Goal: Task Accomplishment & Management: Complete application form

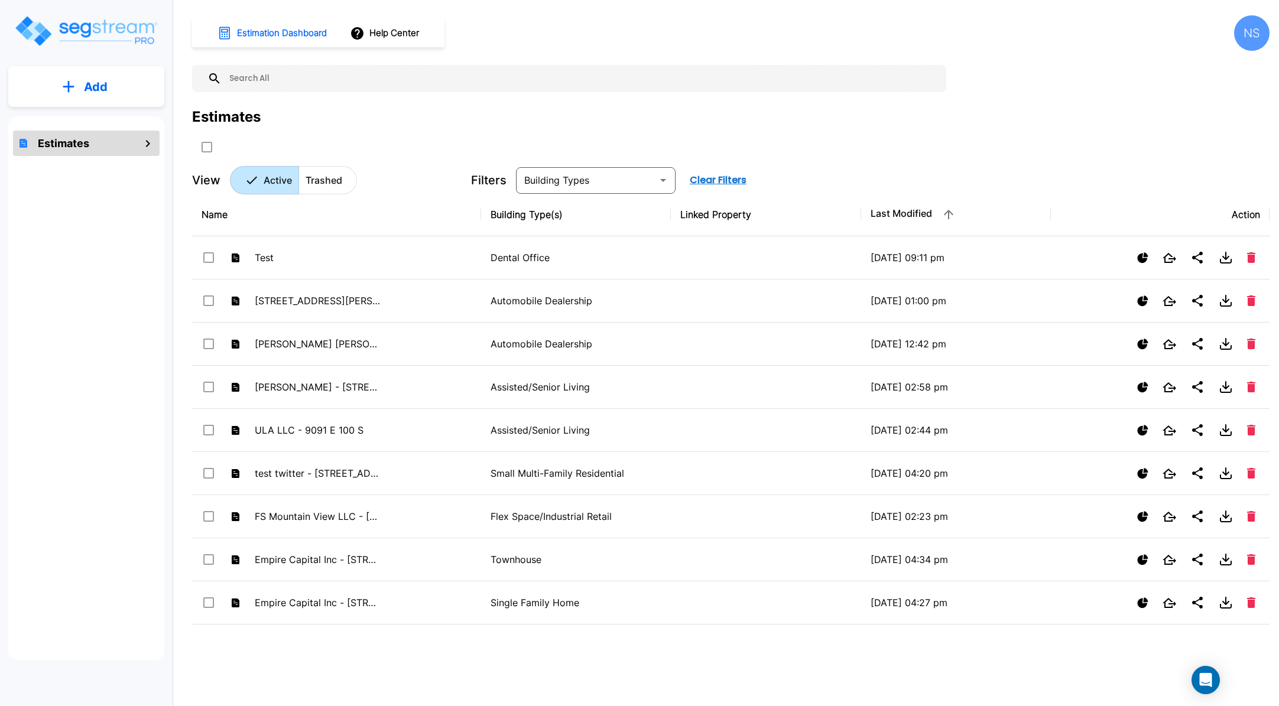
click at [265, 82] on input "text" at bounding box center [581, 78] width 719 height 27
type input "i"
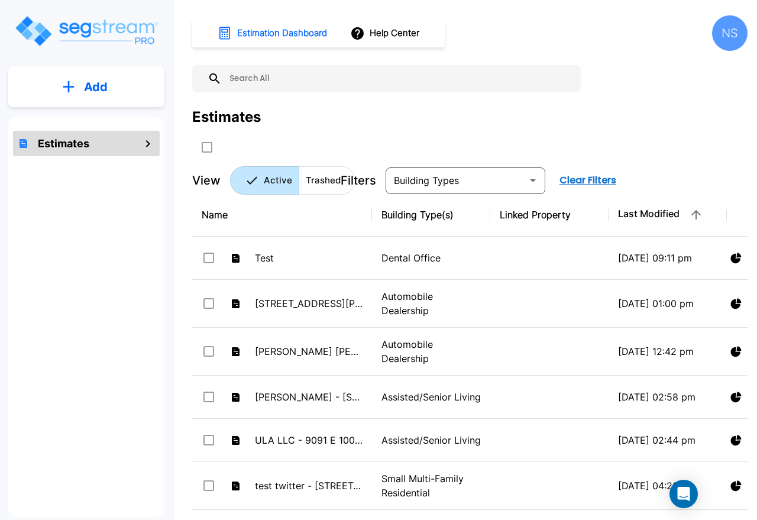
click at [261, 75] on input "text" at bounding box center [398, 78] width 353 height 27
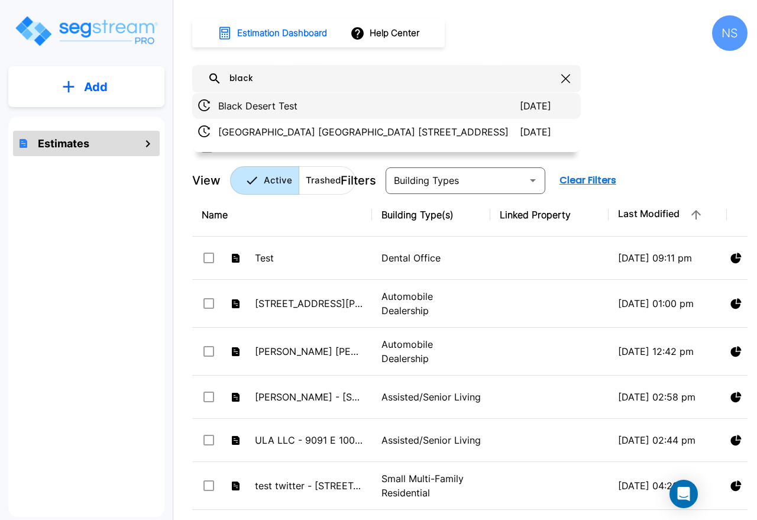
type input "black"
click at [298, 106] on p "Black Desert Test" at bounding box center [368, 106] width 301 height 14
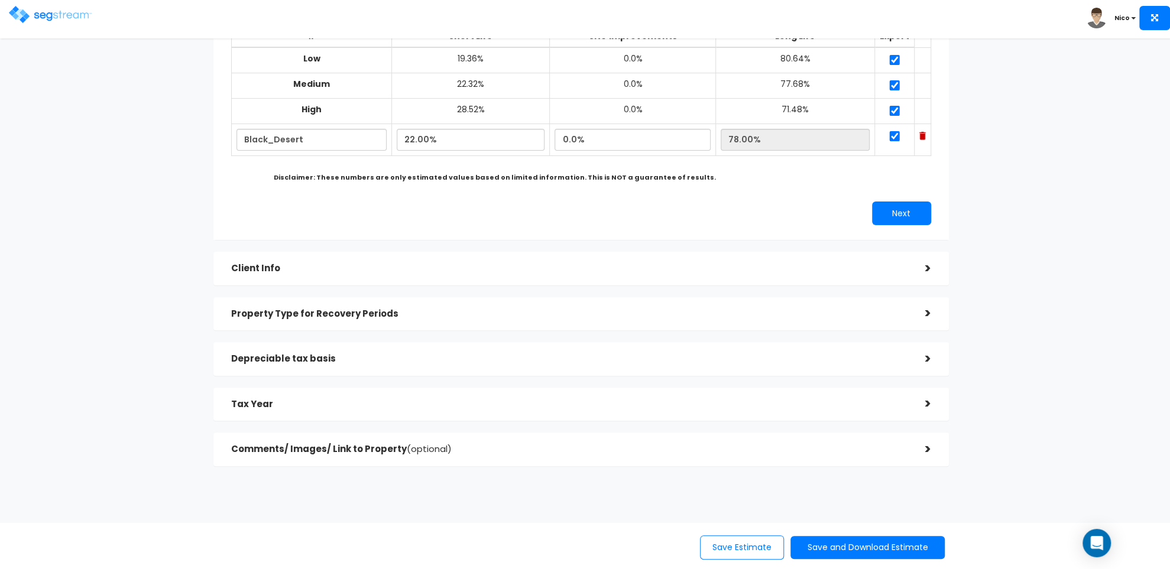
scroll to position [165, 0]
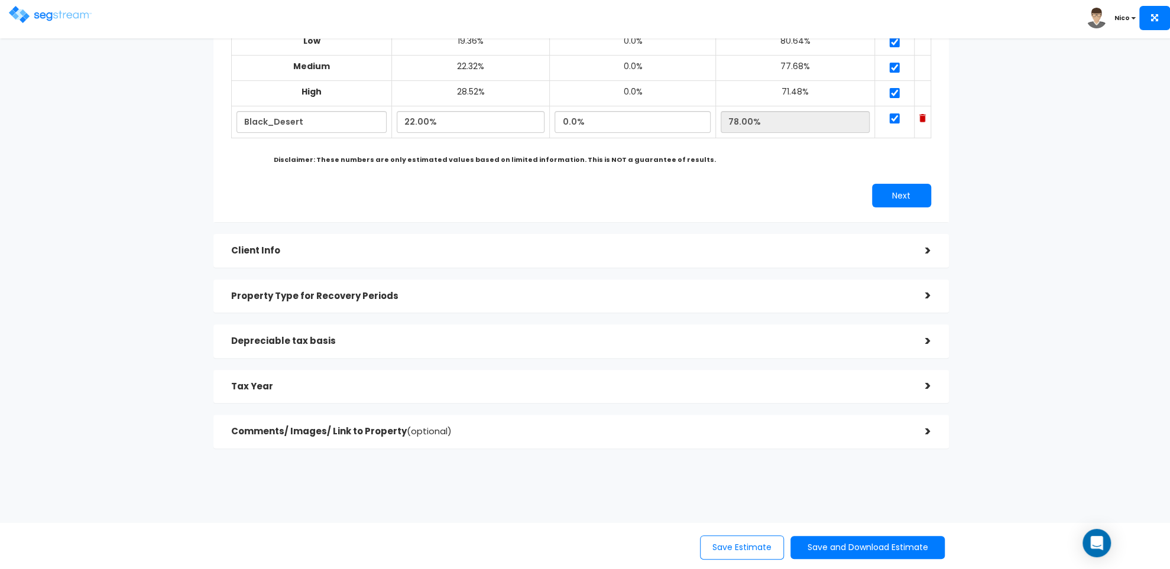
click at [756, 247] on h5 "Client Info" at bounding box center [569, 251] width 676 height 10
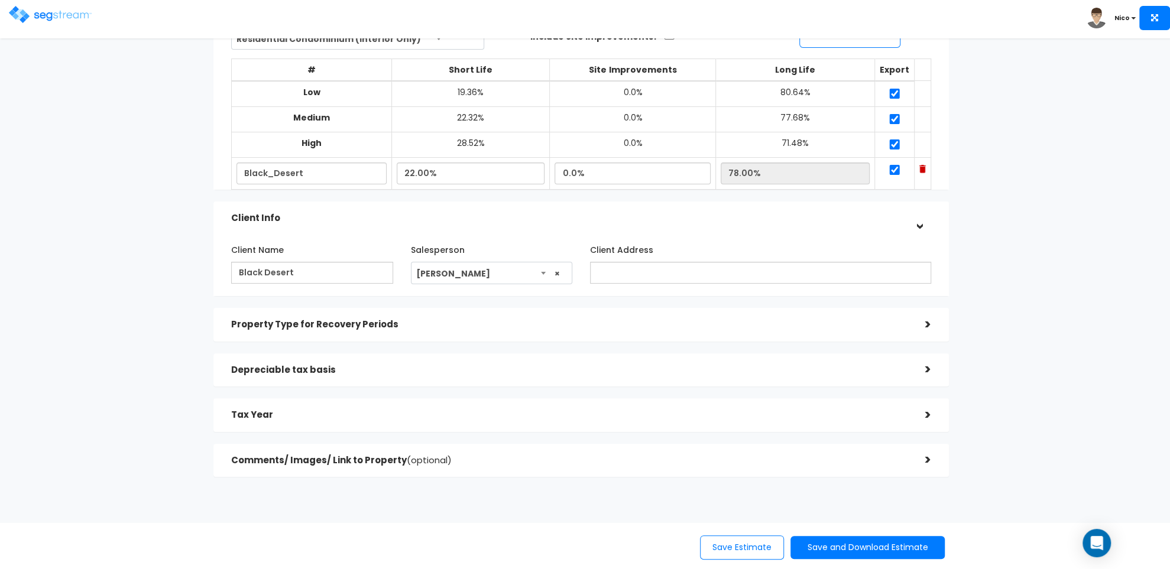
scroll to position [98, 0]
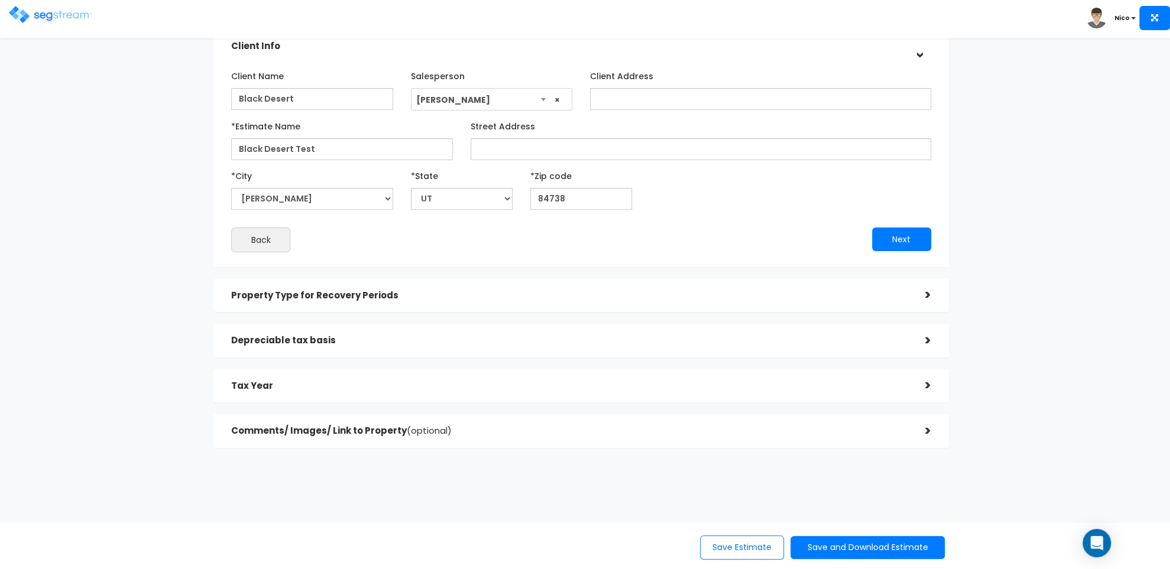
click at [657, 294] on h5 "Property Type for Recovery Periods" at bounding box center [569, 296] width 676 height 10
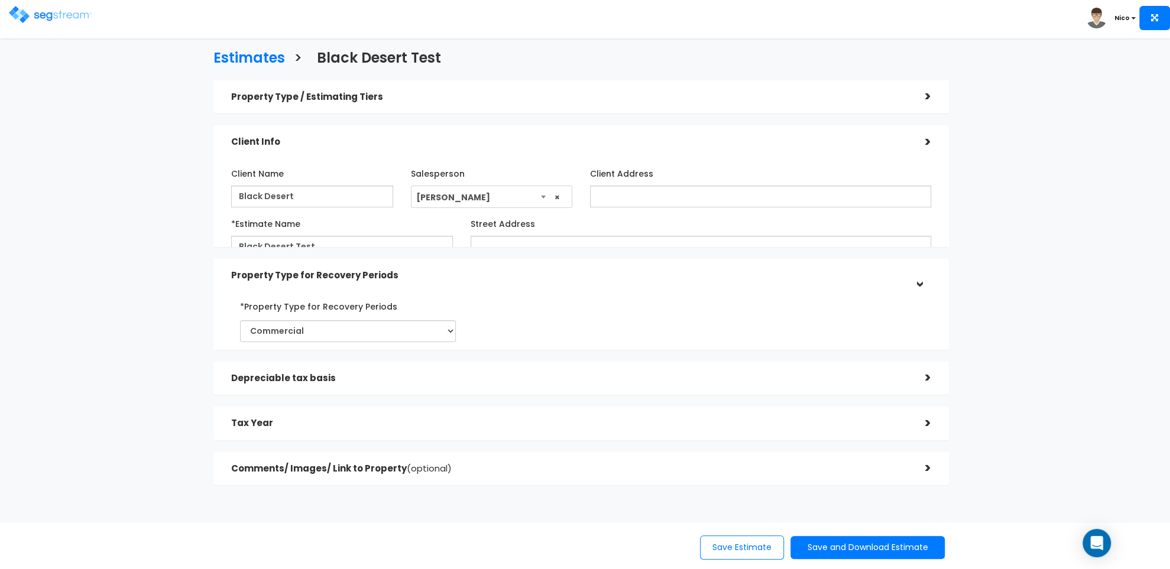
scroll to position [0, 0]
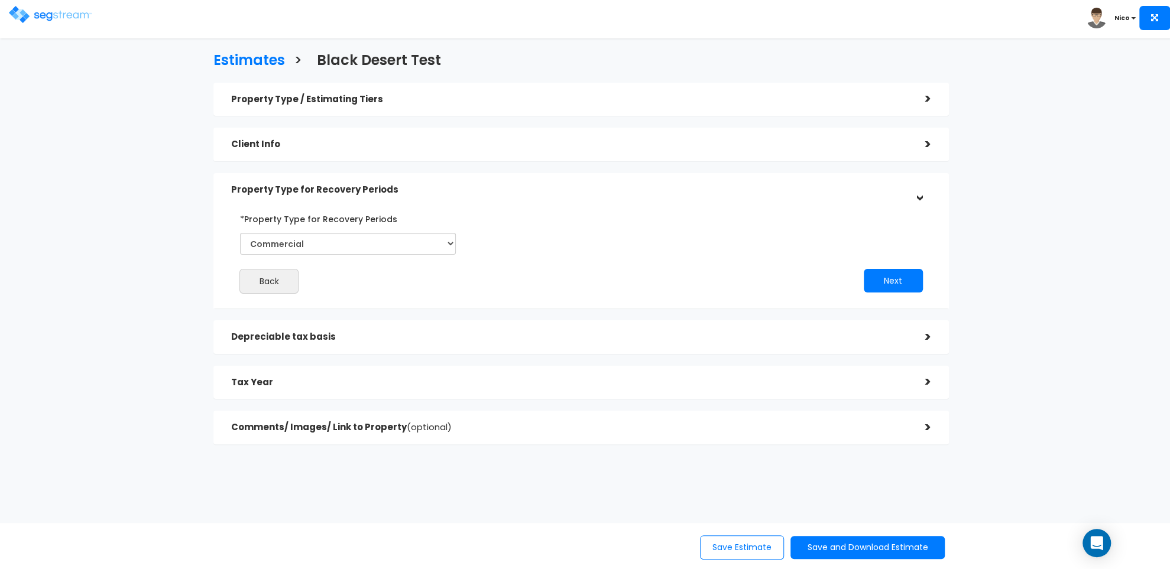
click at [640, 338] on h5 "Depreciable tax basis" at bounding box center [569, 337] width 676 height 10
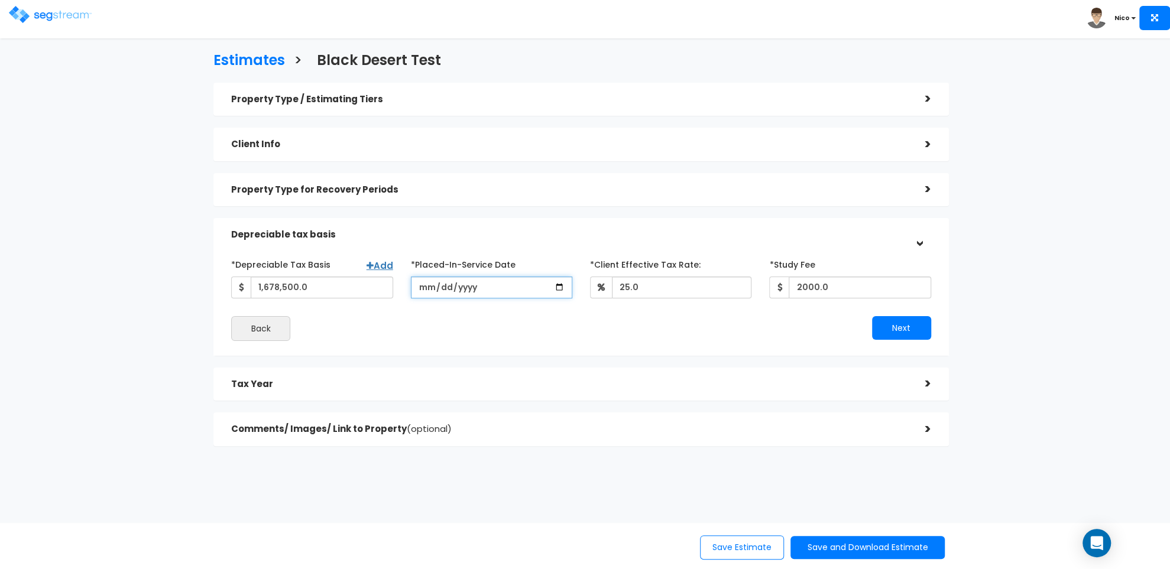
click at [495, 287] on input "[DATE]" at bounding box center [491, 288] width 161 height 22
click at [480, 287] on input "[DATE]" at bounding box center [491, 288] width 161 height 22
click at [470, 289] on input "[DATE]" at bounding box center [491, 288] width 161 height 22
click at [458, 289] on input "[DATE]" at bounding box center [491, 288] width 161 height 22
type input "[DATE]"
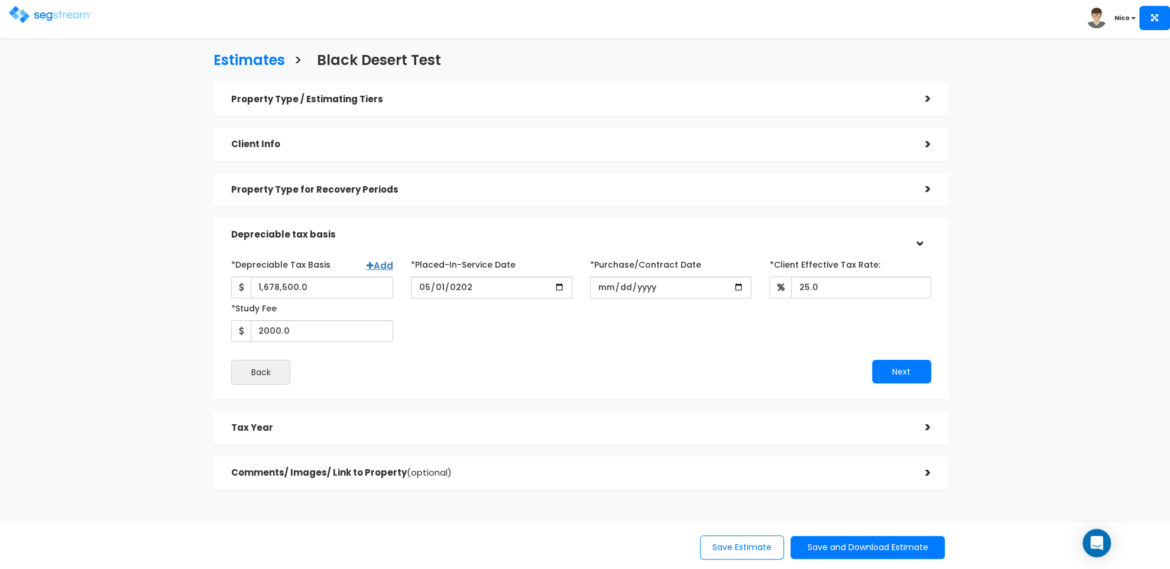
click at [466, 330] on div "*Depreciable Tax Basis Add 1,678,500.0 *Placed-In-Service Date [DATE] *Purchase…" at bounding box center [580, 298] width 717 height 87
click at [626, 284] on input "*Purchase/Contract Date" at bounding box center [670, 288] width 161 height 22
click at [602, 287] on input "*Purchase/Contract Date" at bounding box center [670, 288] width 161 height 22
type input "[DATE]"
click at [602, 319] on div "*Depreciable Tax Basis Add 1,678,500.0 *Placed-In-Service Date [DATE] *Purchase…" at bounding box center [580, 298] width 717 height 87
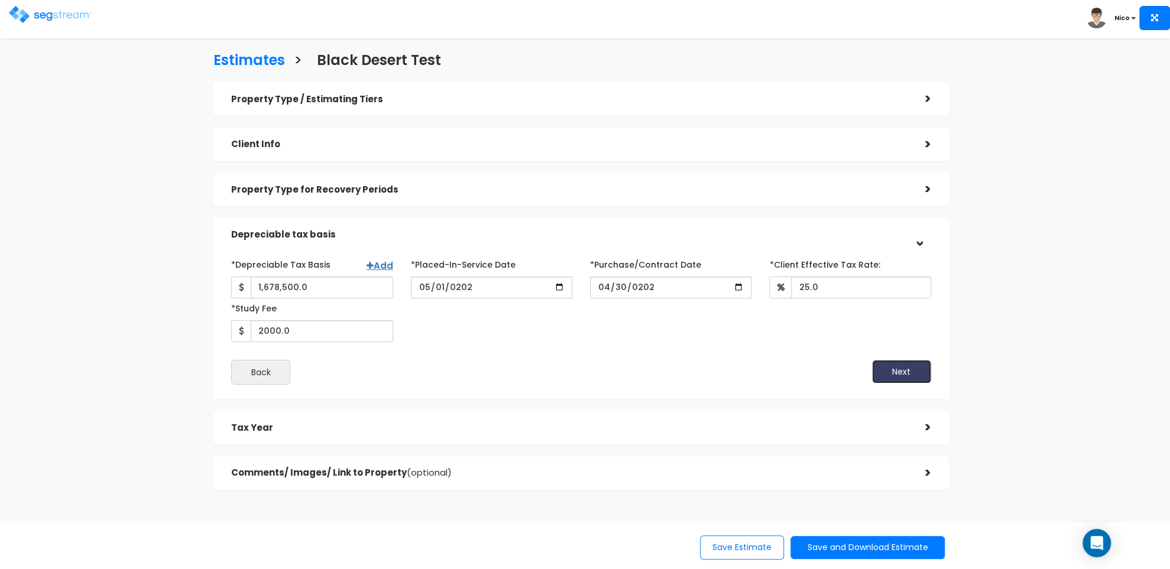
click at [756, 377] on button "Next" at bounding box center [901, 372] width 59 height 24
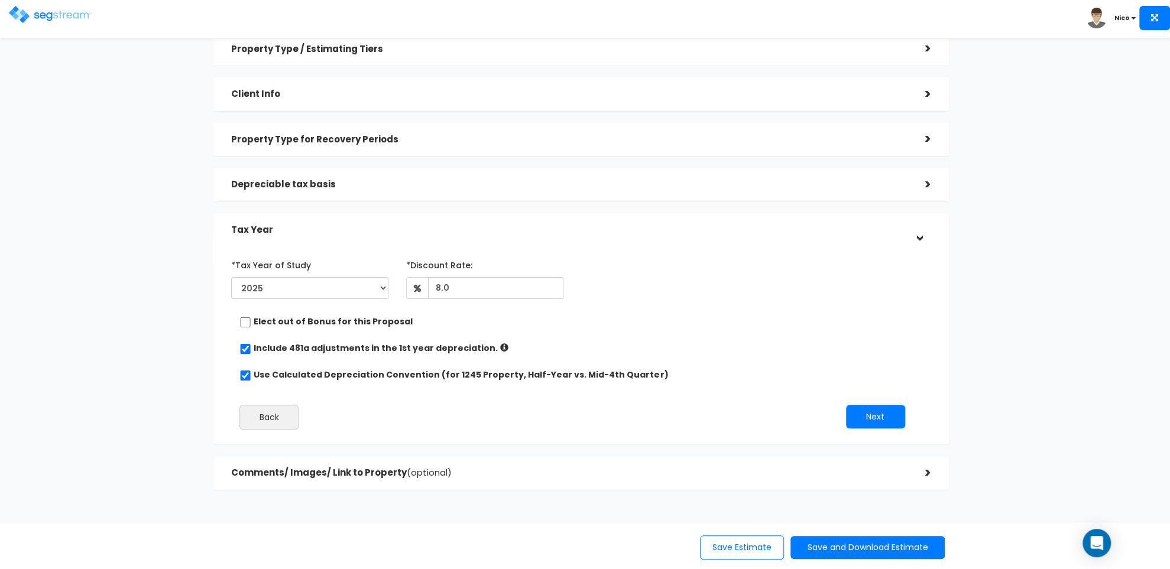
scroll to position [92, 0]
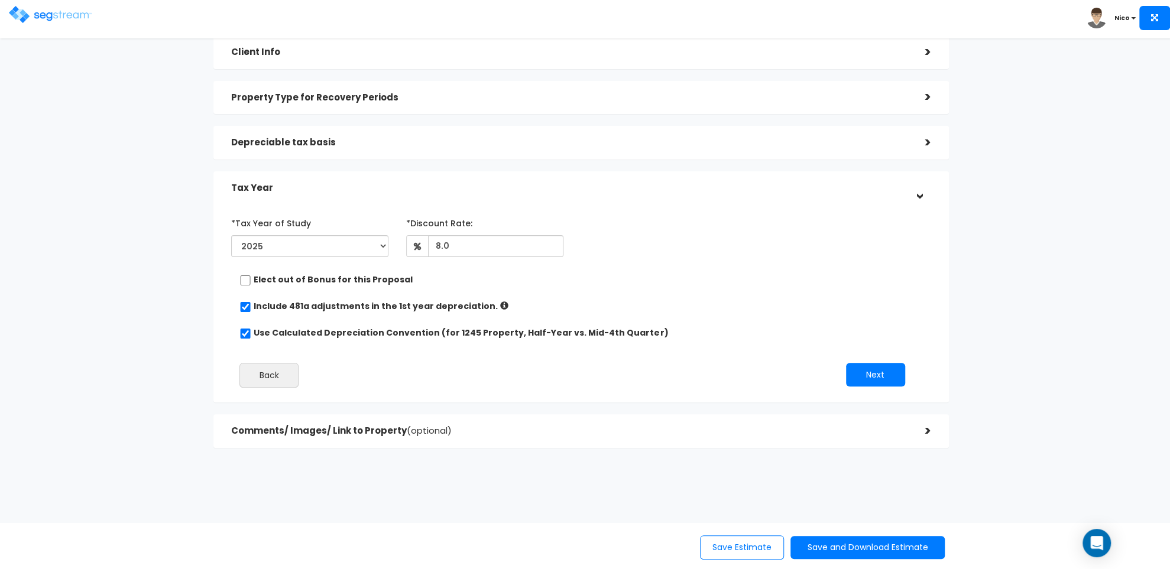
click at [756, 424] on div "Comments/ Images/ Link to Property (optional)" at bounding box center [569, 431] width 676 height 22
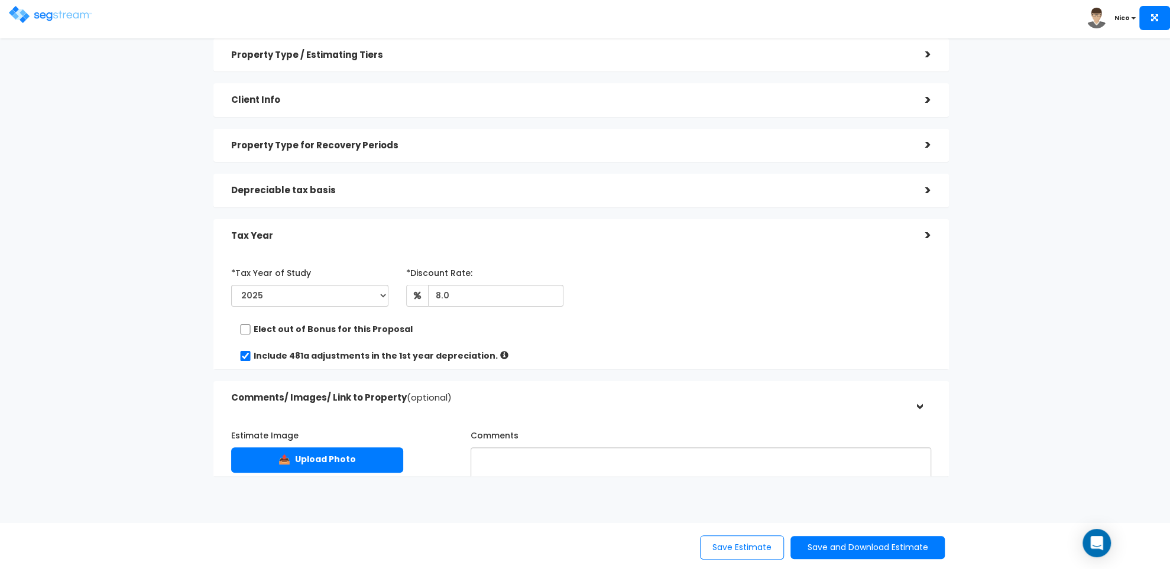
scroll to position [38, 0]
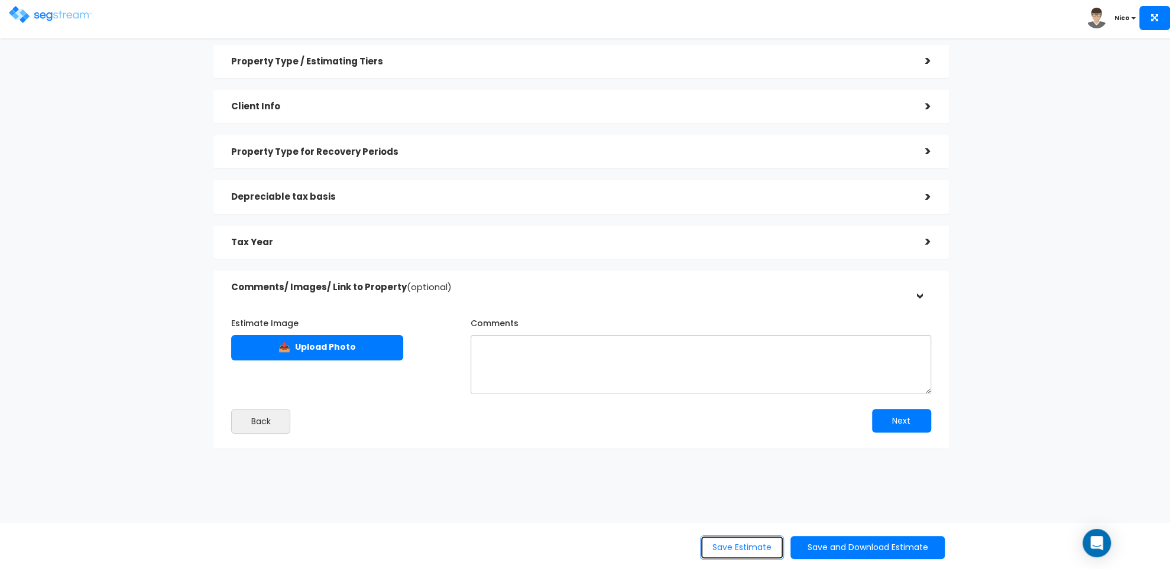
click at [742, 519] on button "Save Estimate" at bounding box center [742, 548] width 84 height 24
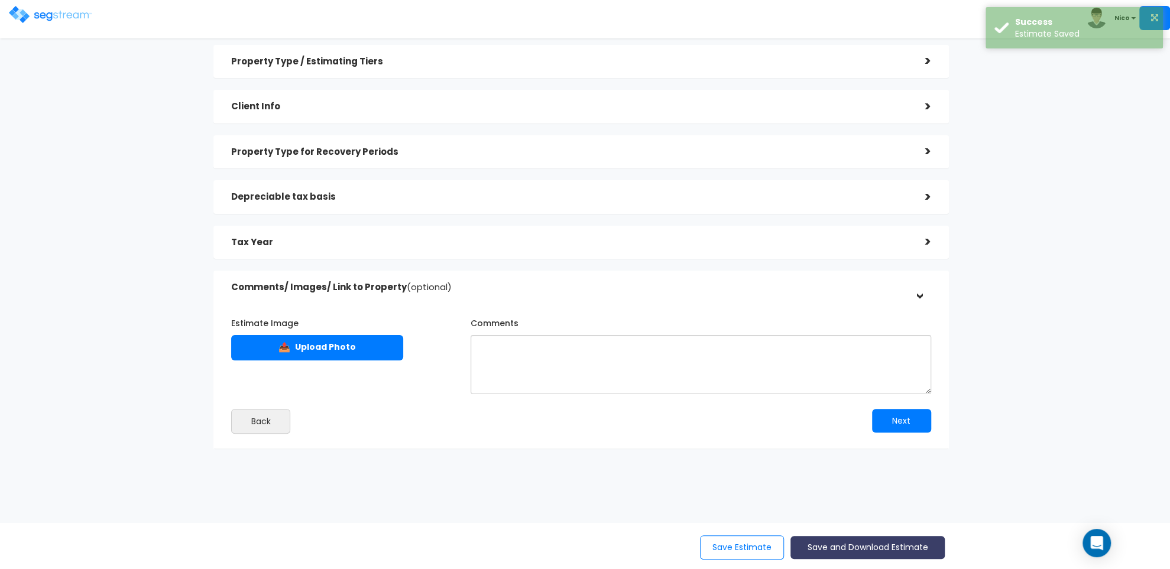
click at [756, 519] on button "Save and Download Estimate" at bounding box center [867, 547] width 154 height 23
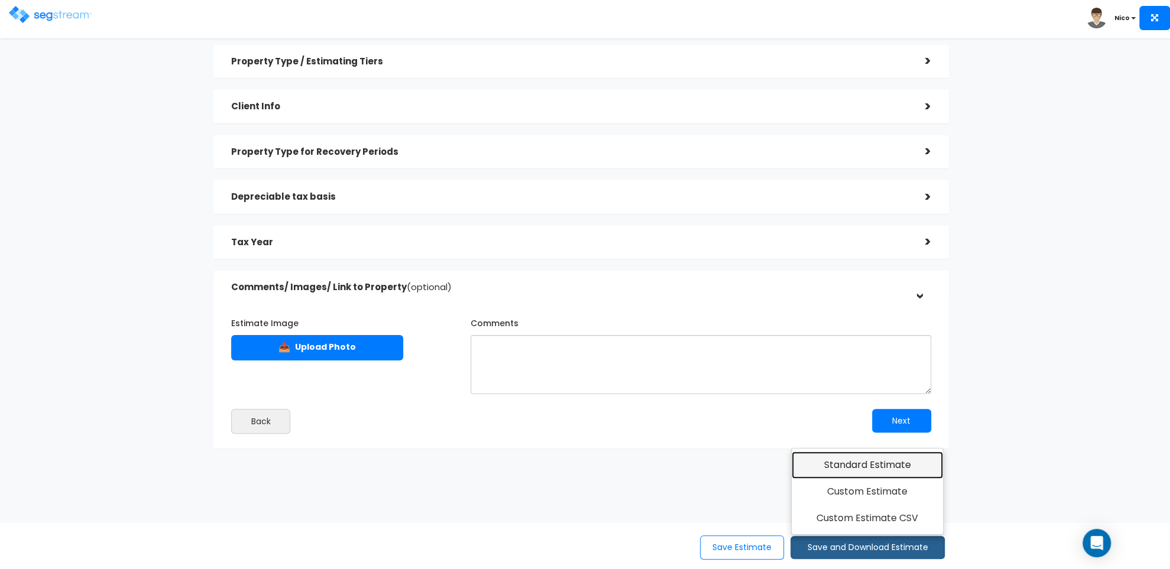
click at [756, 462] on link "Standard Estimate" at bounding box center [868, 465] width 152 height 27
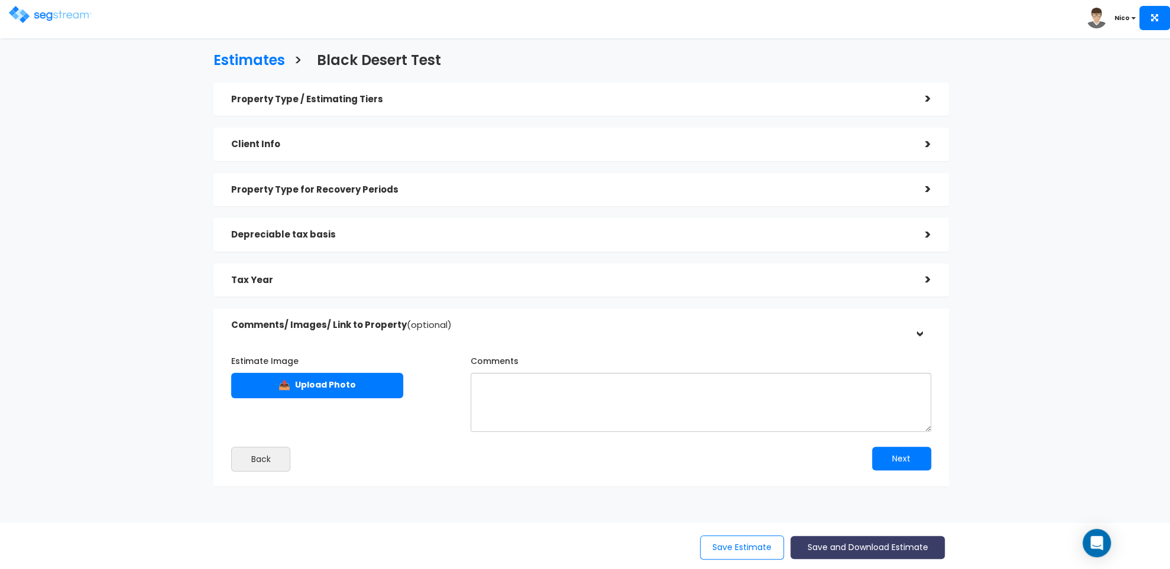
click at [756, 519] on button "Save and Download Estimate" at bounding box center [867, 547] width 154 height 23
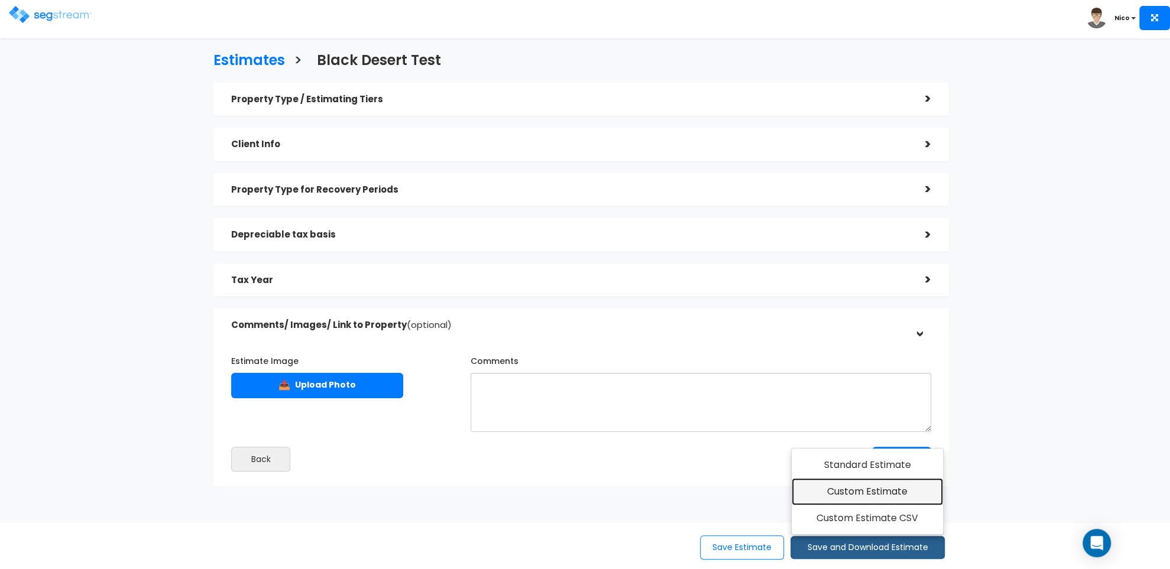
click at [756, 492] on link "Custom Estimate" at bounding box center [868, 491] width 152 height 27
